Goal: Task Accomplishment & Management: Complete application form

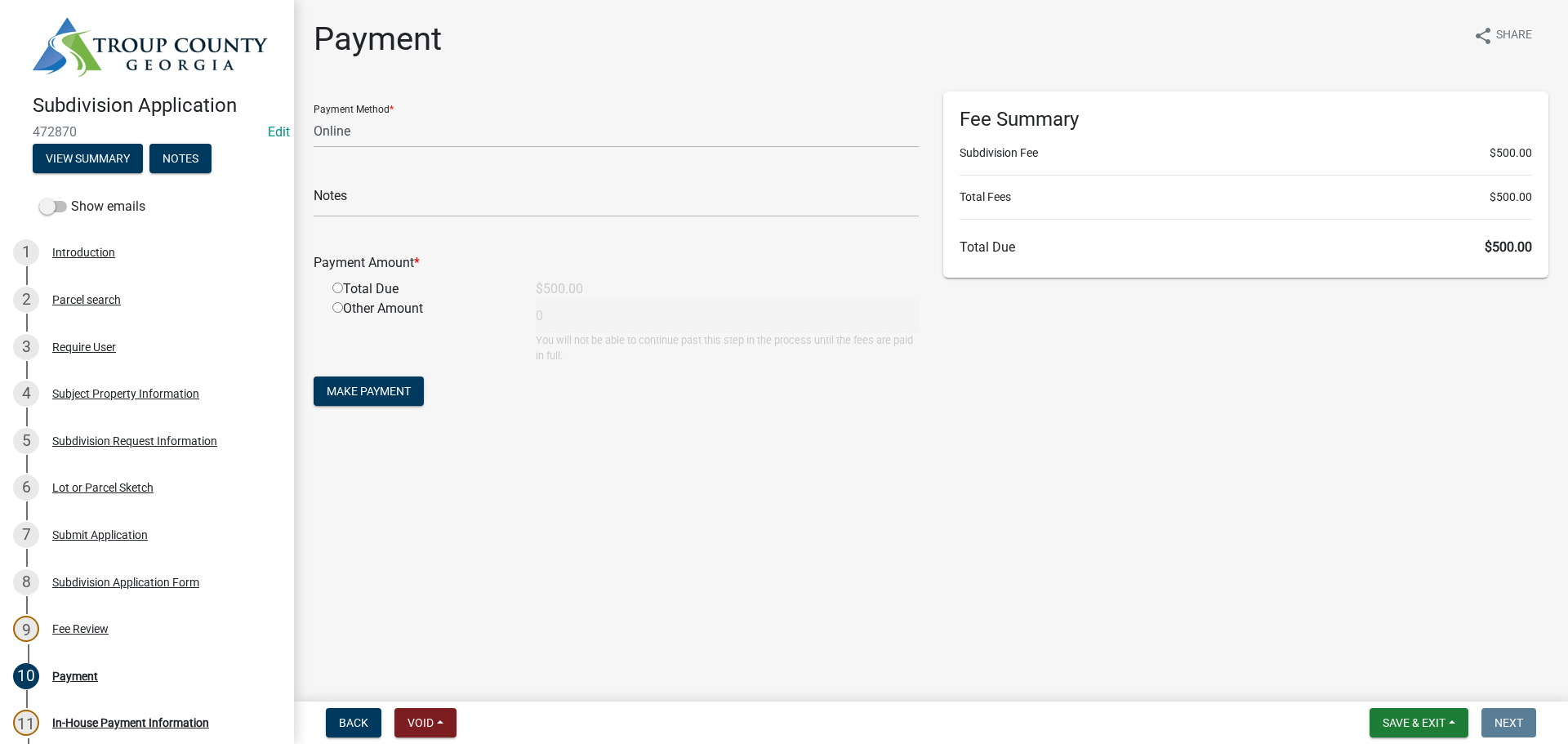
select select "3: 3"
click at [1433, 727] on span "Save & Exit" at bounding box center [1414, 722] width 63 height 13
click at [1419, 695] on button "Save & Exit" at bounding box center [1402, 680] width 131 height 40
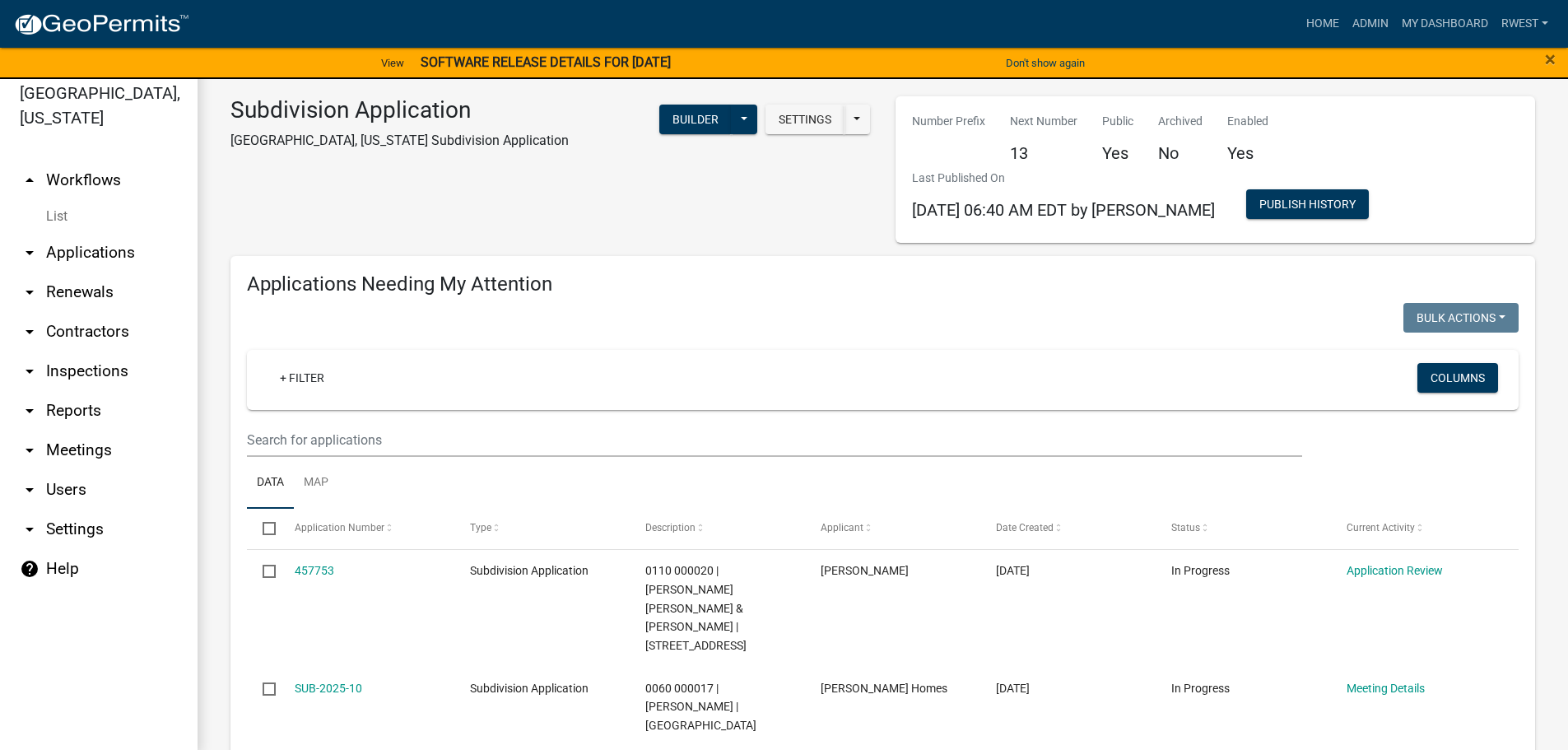
scroll to position [20, 0]
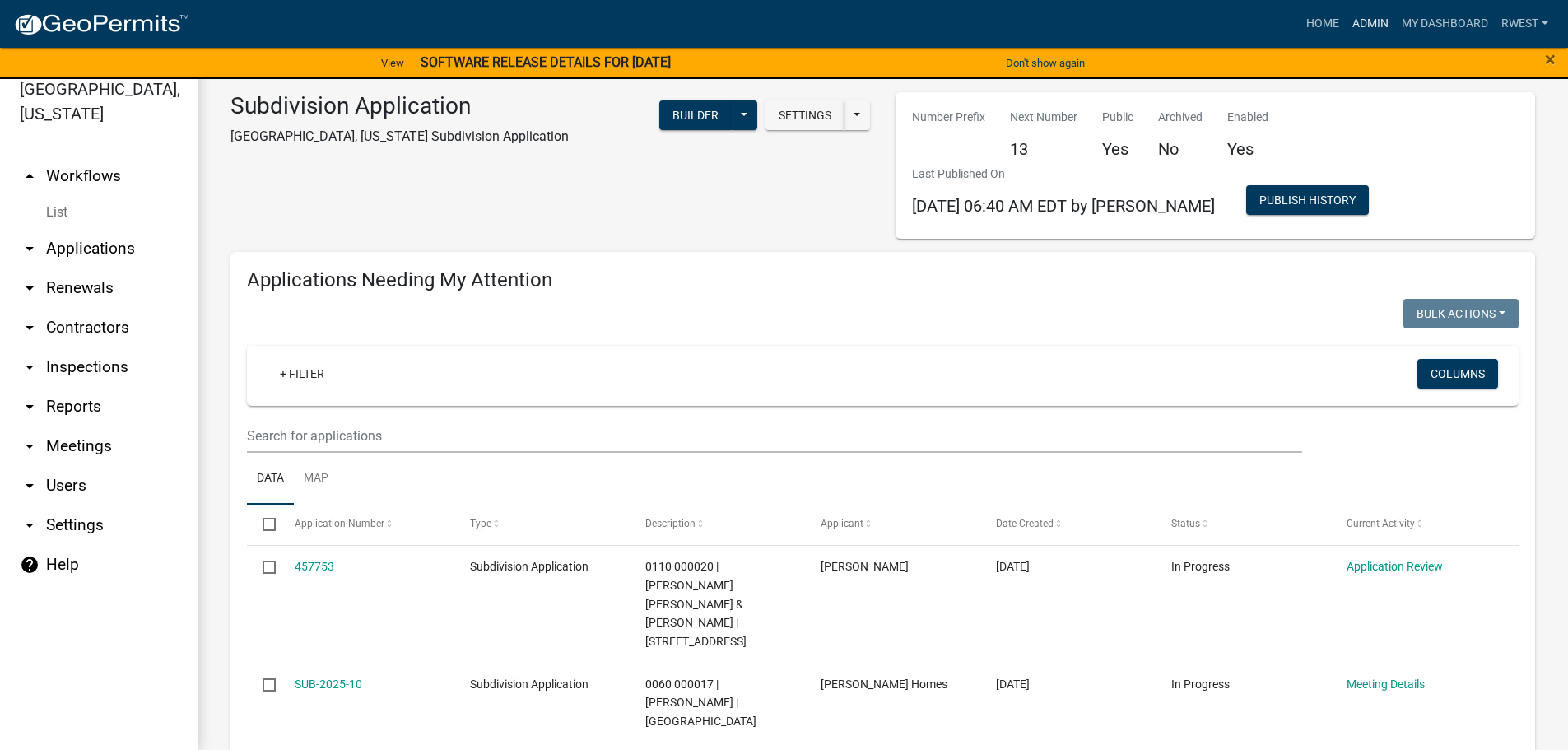
click at [1371, 24] on link "Admin" at bounding box center [1371, 24] width 49 height 31
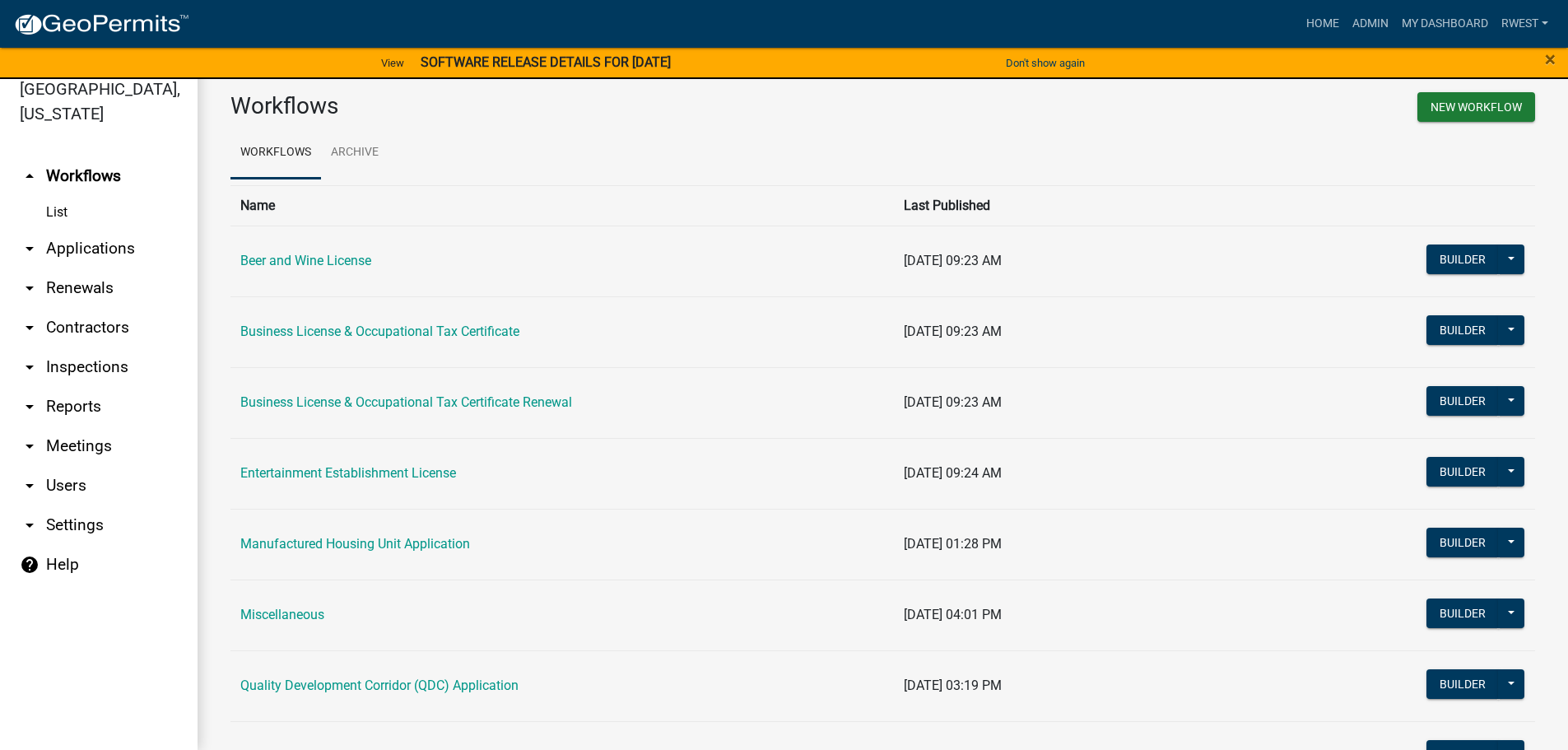
click at [112, 229] on link "arrow_drop_down Applications" at bounding box center [99, 248] width 197 height 40
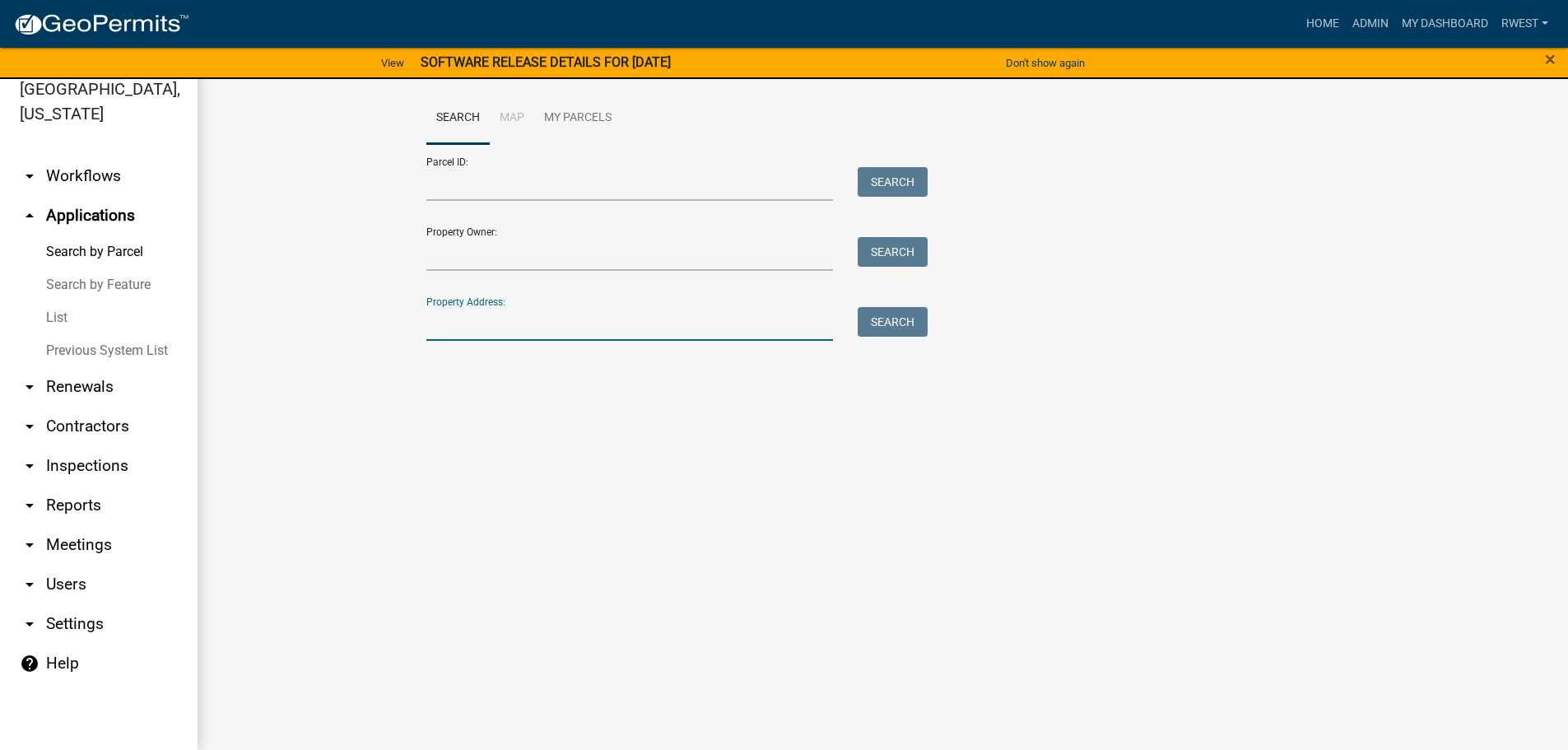
click at [441, 329] on input "Property Address:" at bounding box center [630, 324] width 408 height 34
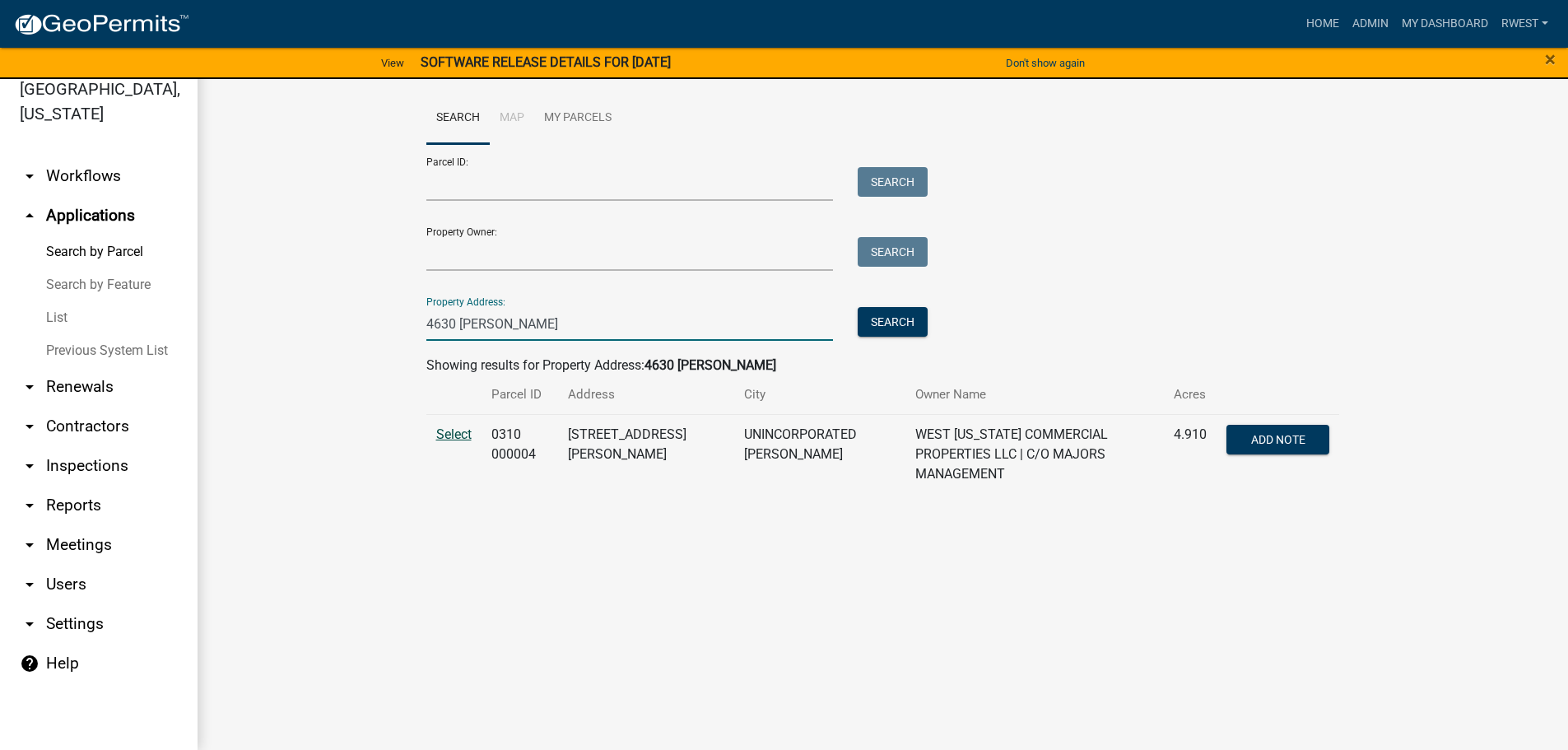
type input "4630 [PERSON_NAME]"
click at [450, 434] on span "Select" at bounding box center [453, 434] width 35 height 15
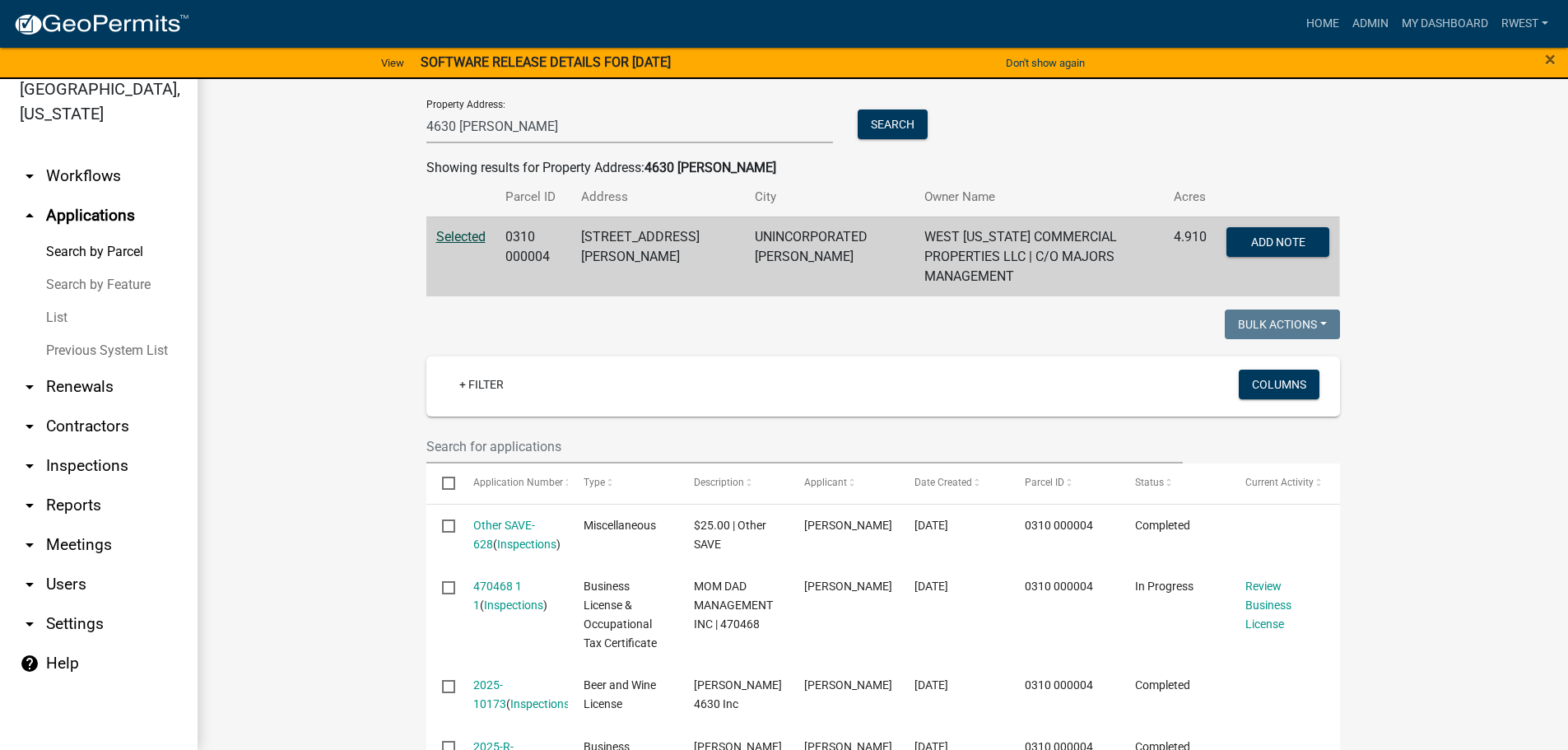
scroll to position [247, 0]
